Goal: Book appointment/travel/reservation

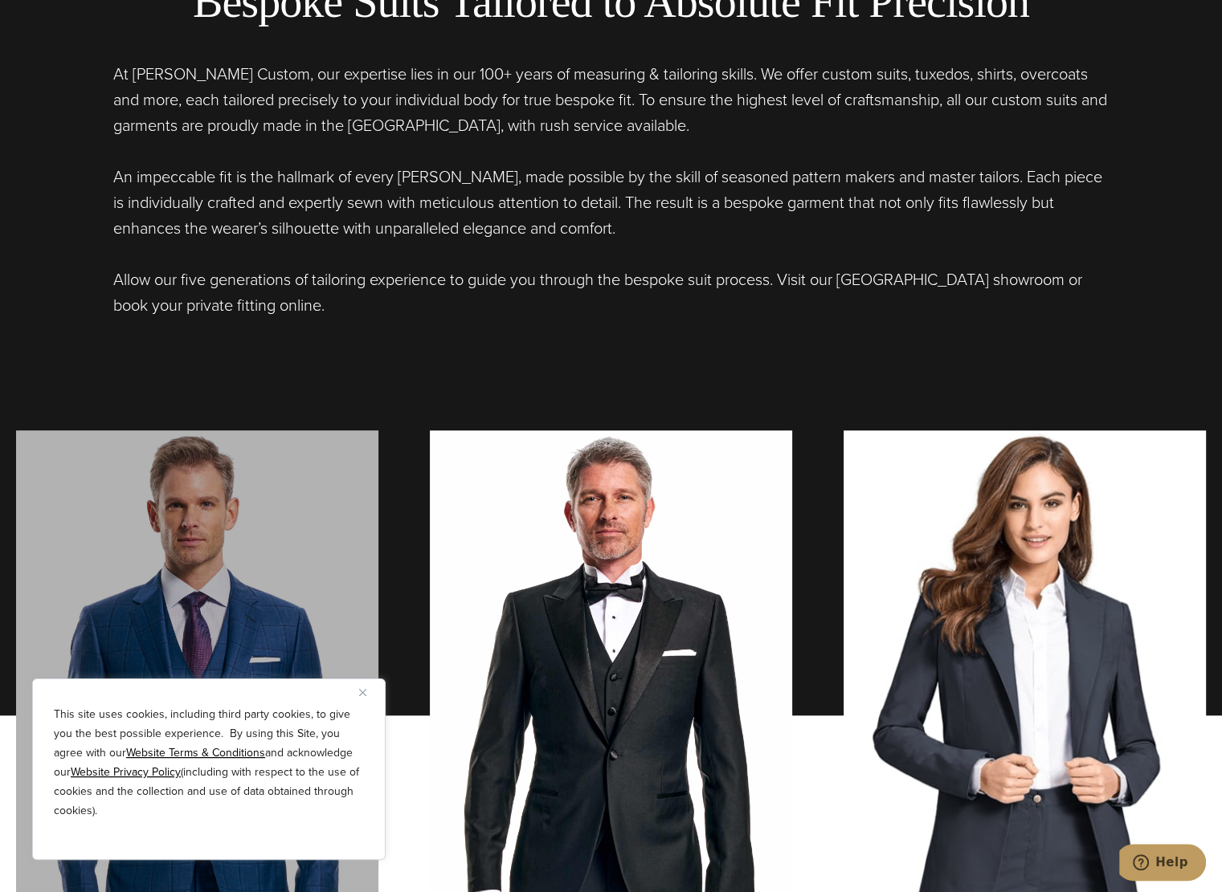
scroll to position [1338, 0]
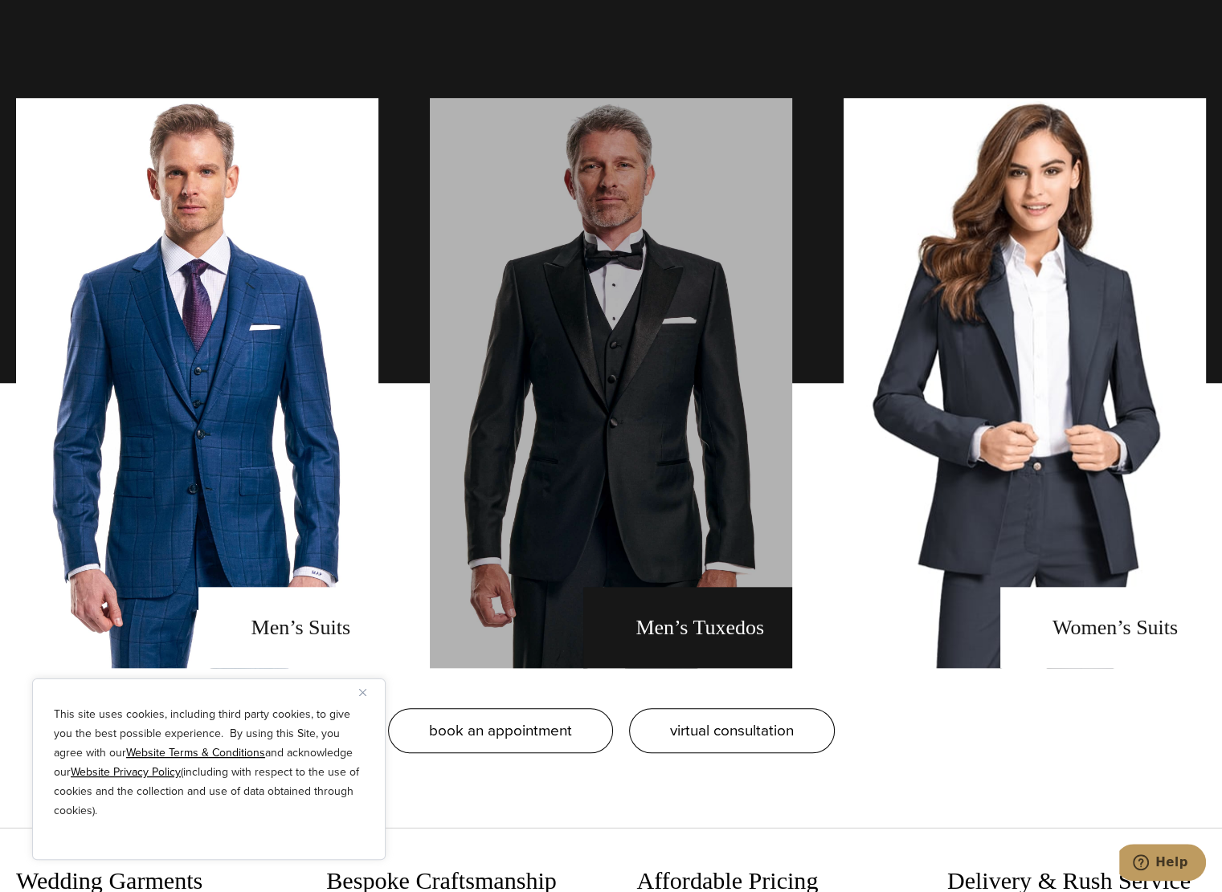
click at [720, 467] on link "men's tuxedos" at bounding box center [611, 383] width 362 height 570
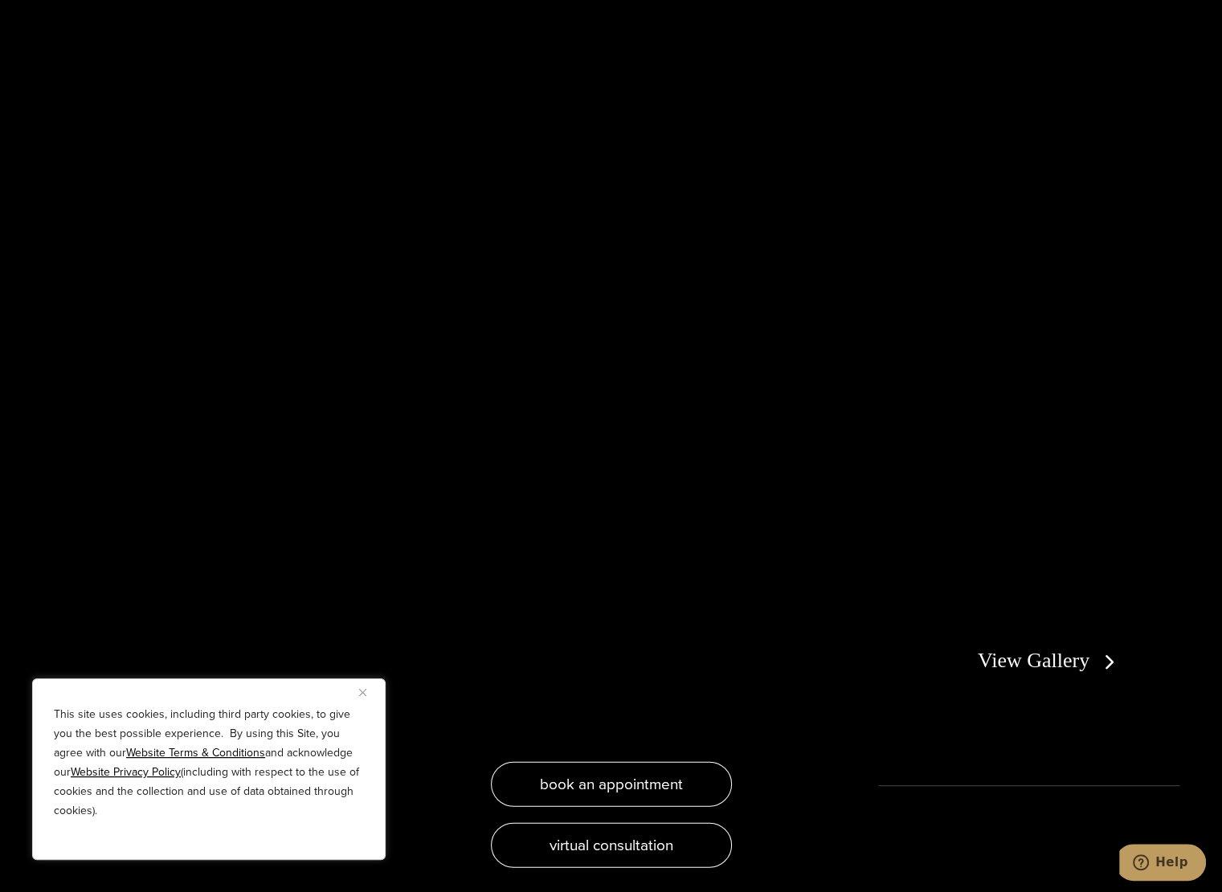
scroll to position [3213, 0]
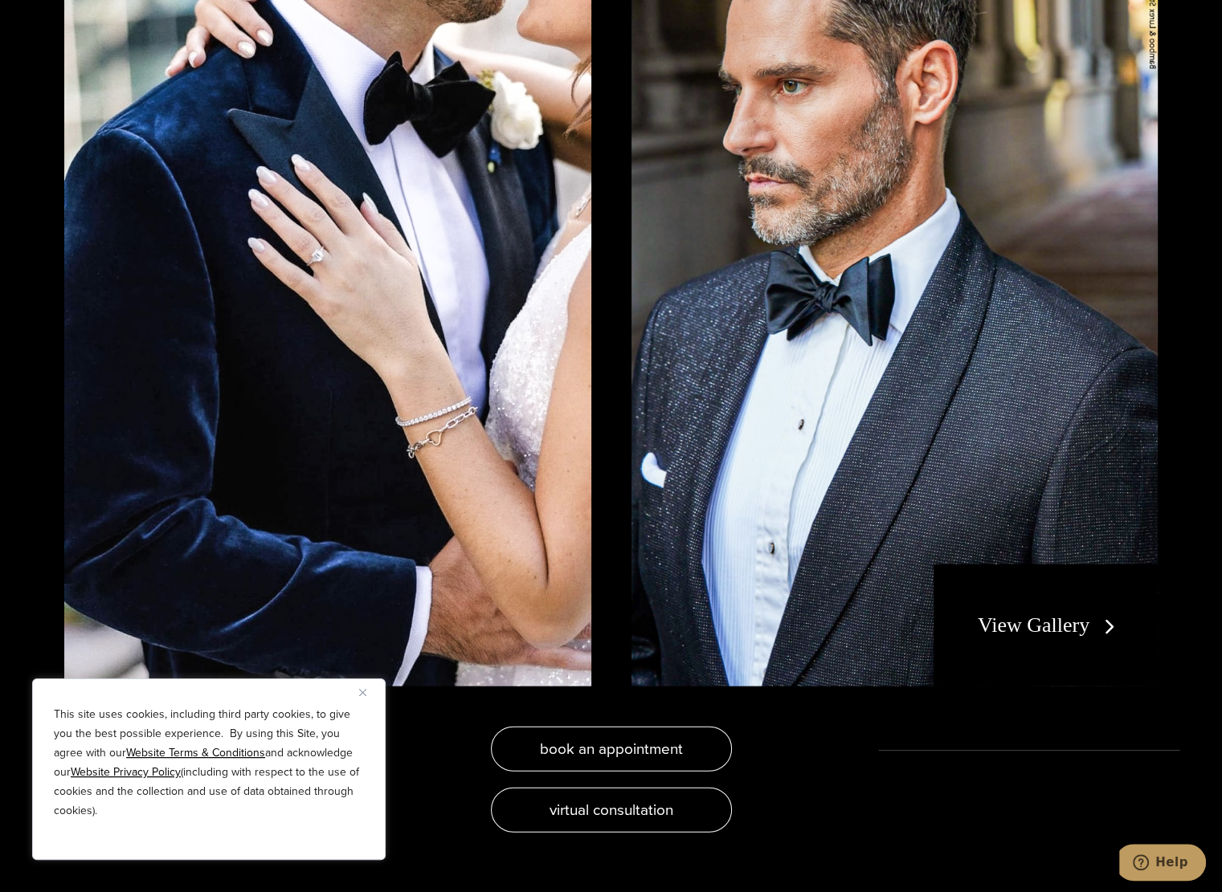
click at [1012, 639] on div "View Gallery" at bounding box center [1045, 626] width 224 height 122
click at [1032, 618] on link "View Gallery" at bounding box center [1050, 625] width 144 height 23
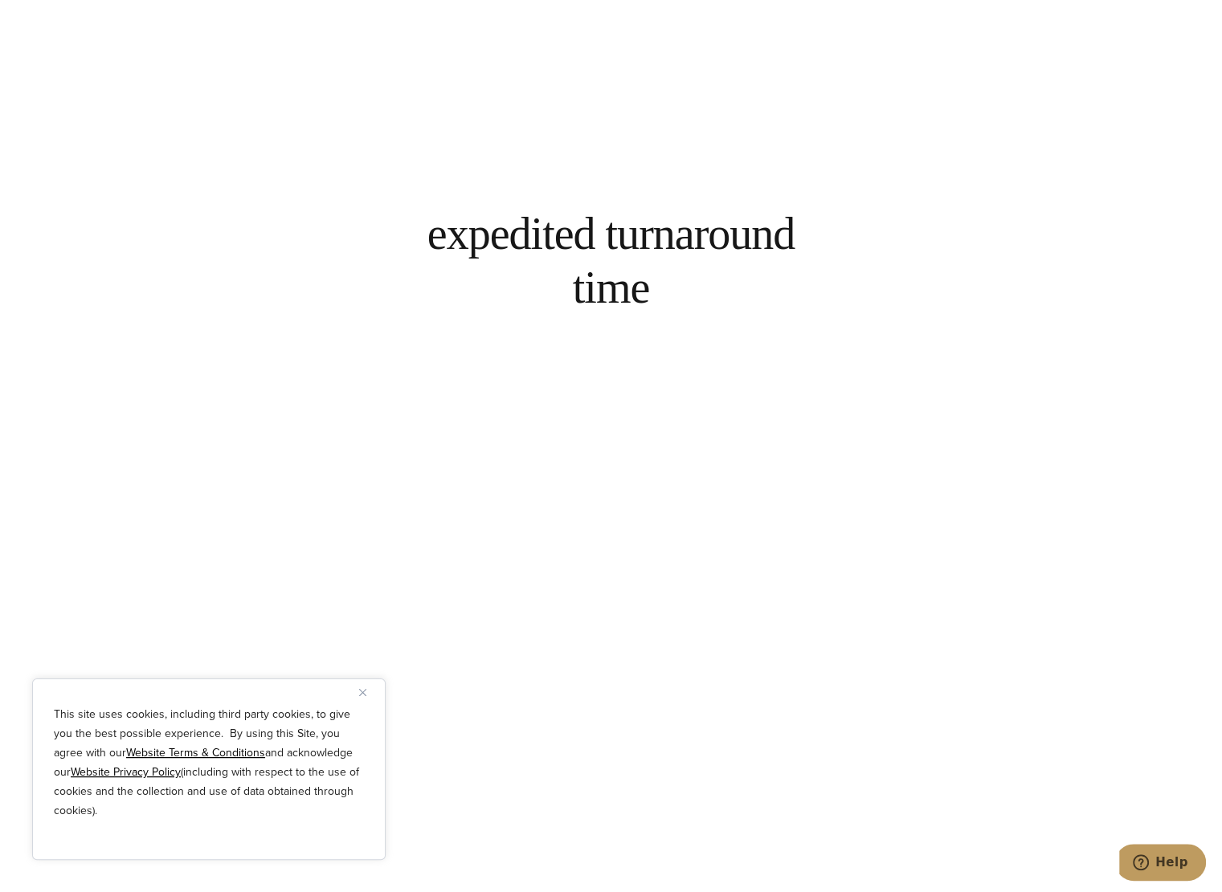
scroll to position [7229, 0]
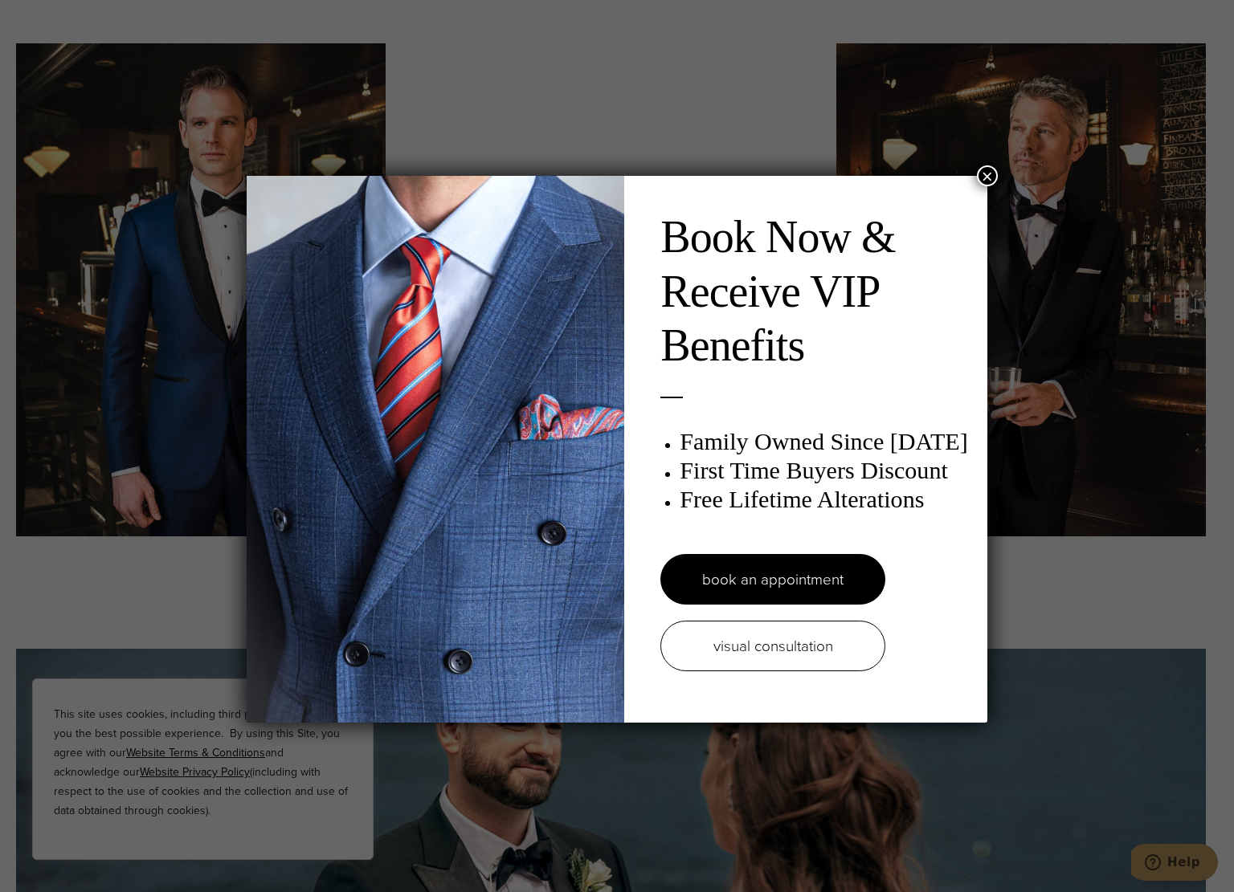
click at [482, 104] on div "Book Now & Receive VIP Benefits Family Owned Since 1913 First Time Buyers Disco…" at bounding box center [617, 446] width 1234 height 892
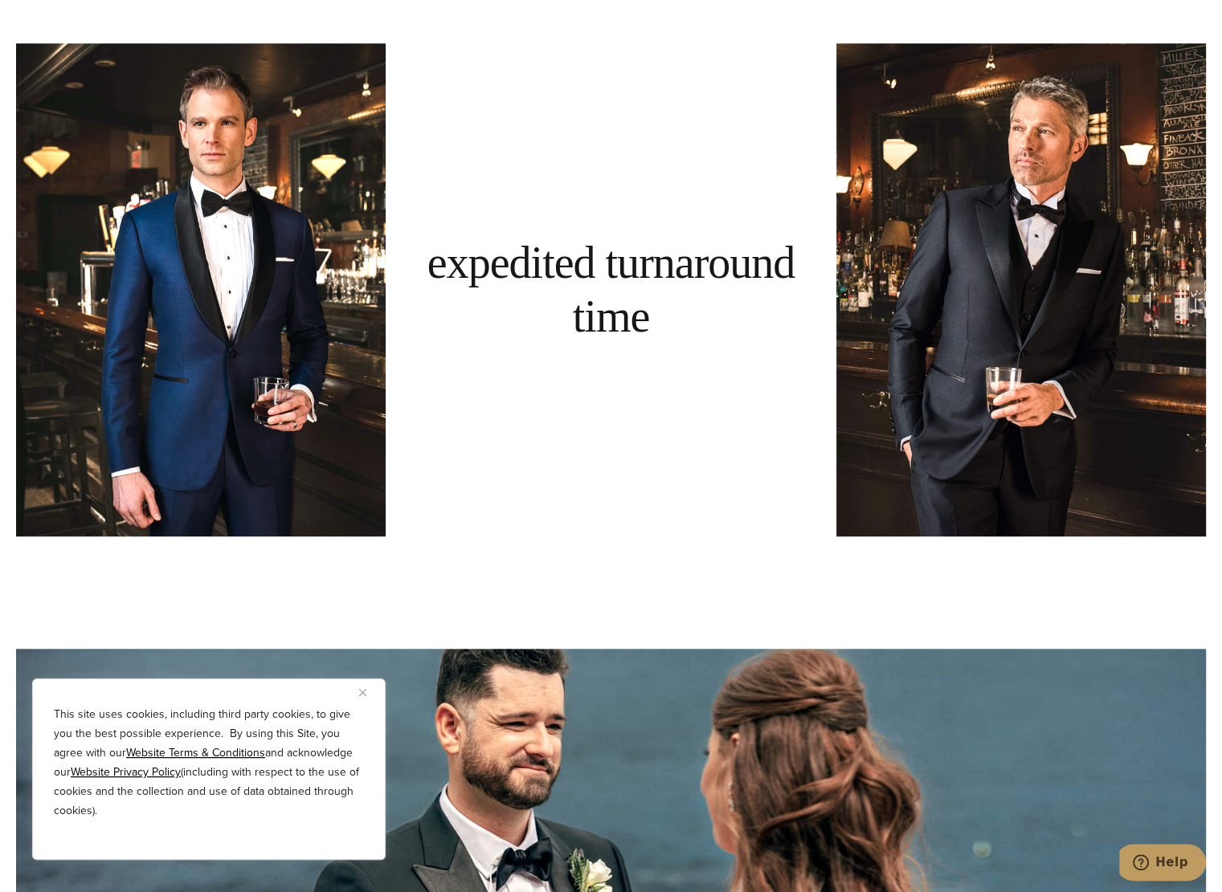
scroll to position [0, 0]
